Goal: Find specific page/section: Find specific page/section

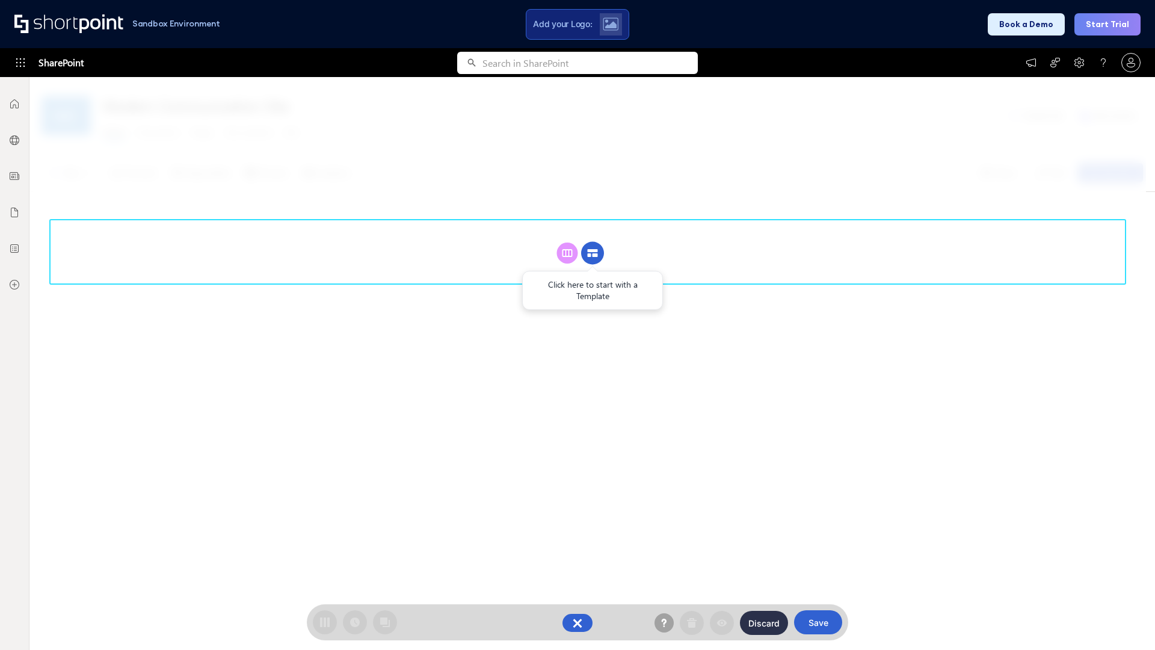
click at [592, 253] on circle at bounding box center [592, 253] width 23 height 23
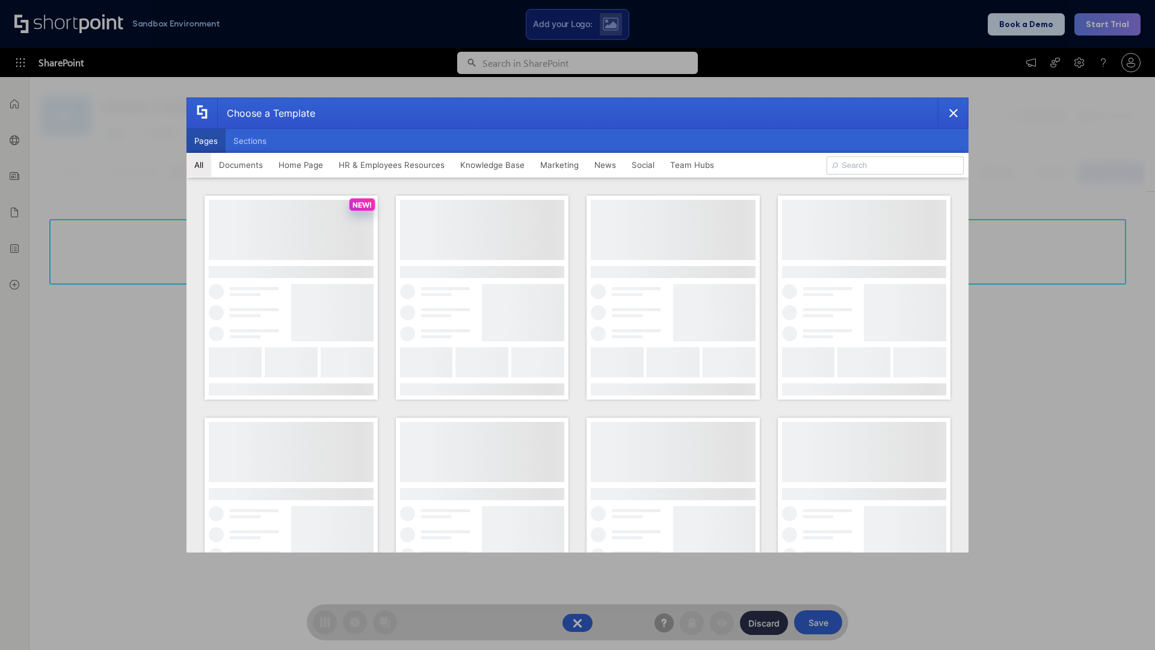
click at [206, 141] on button "Pages" at bounding box center [205, 141] width 39 height 24
type input "Team Hub 2"
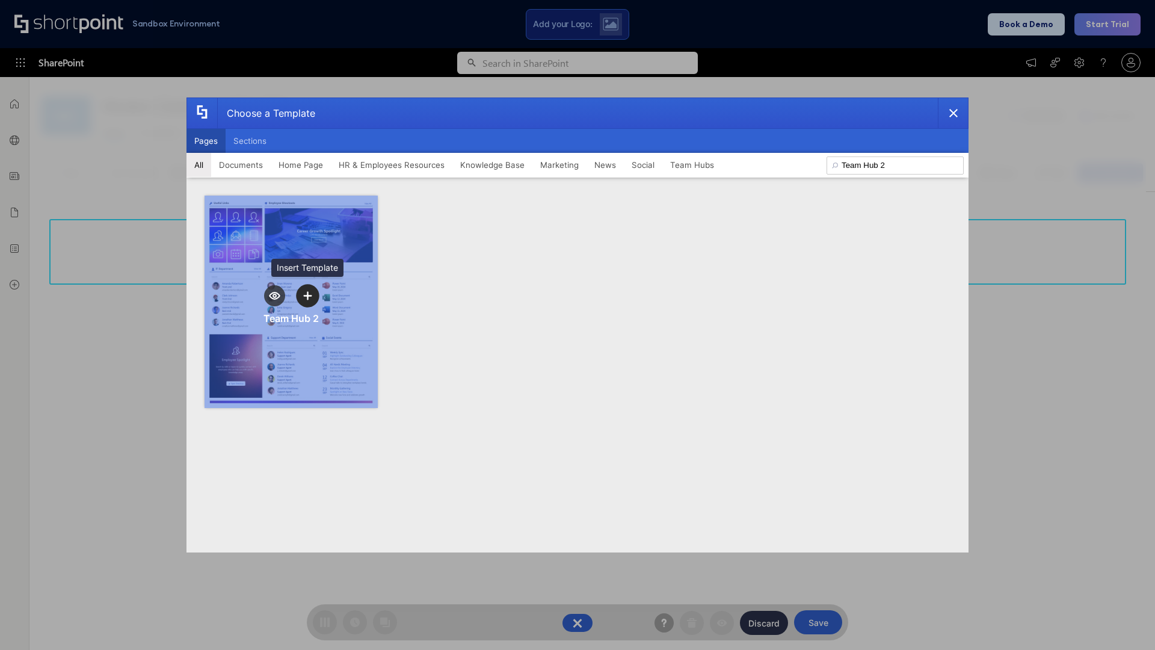
click at [307, 295] on icon "template selector" at bounding box center [307, 295] width 8 height 8
